Goal: Task Accomplishment & Management: Manage account settings

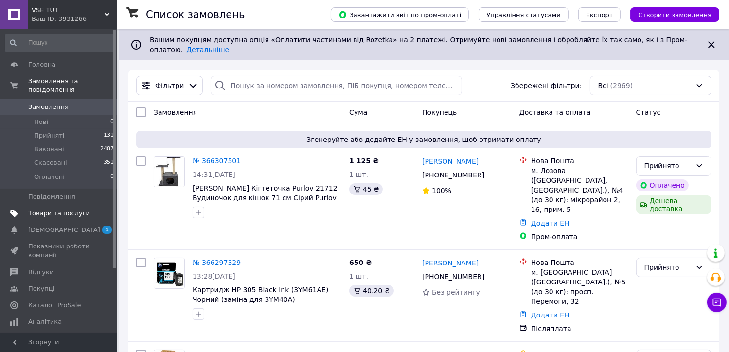
click at [63, 209] on span "Товари та послуги" at bounding box center [59, 213] width 62 height 9
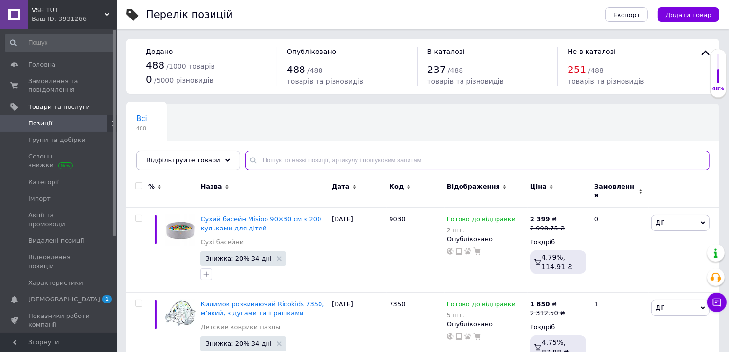
click at [365, 162] on input "text" at bounding box center [477, 160] width 464 height 19
paste input "Xtrobb 24297"
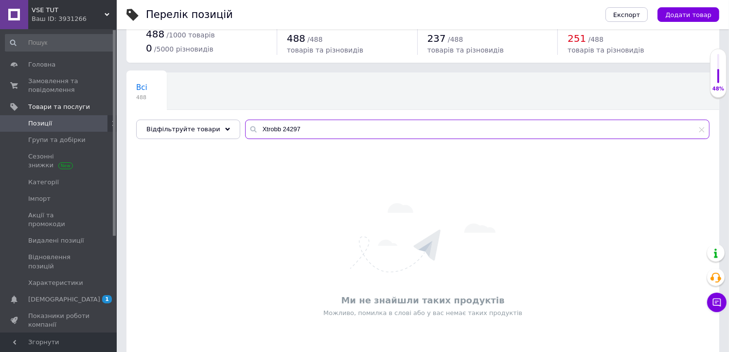
scroll to position [65, 0]
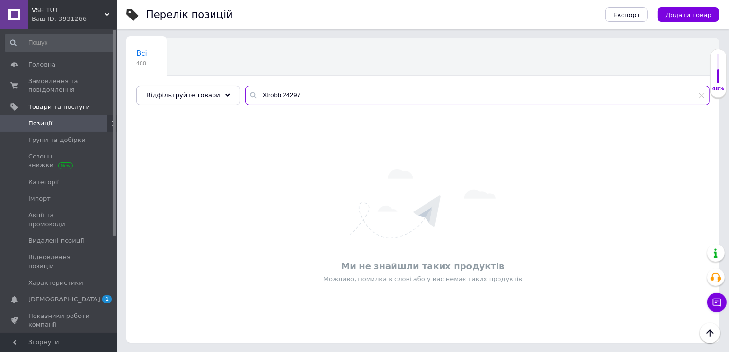
type input "Xtrobb 24297"
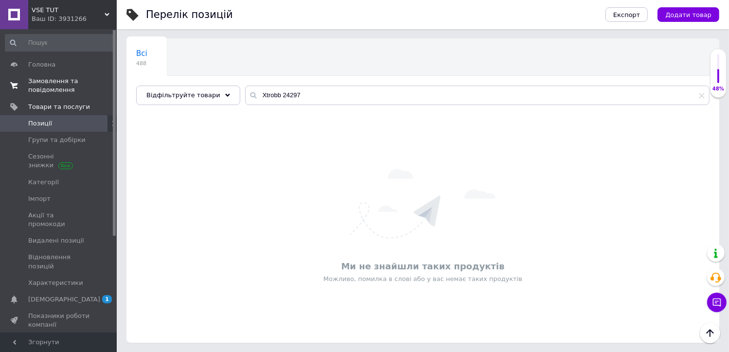
click at [54, 86] on span "Замовлення та повідомлення" at bounding box center [59, 86] width 62 height 18
